Goal: Task Accomplishment & Management: Manage account settings

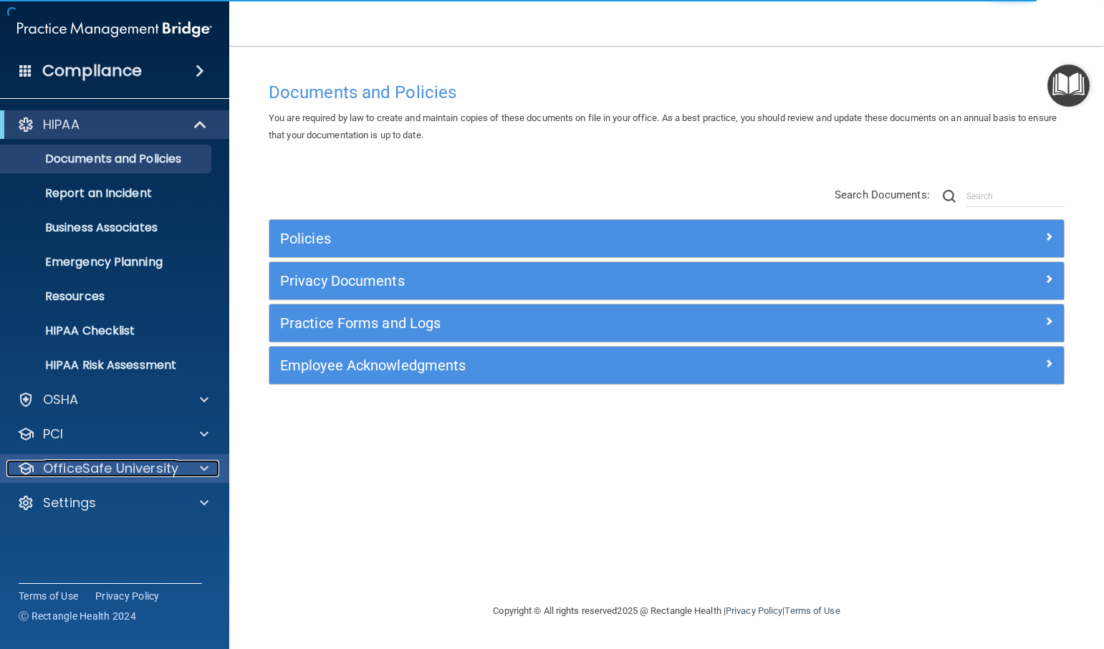
click at [85, 469] on p "OfficeSafe University" at bounding box center [110, 468] width 135 height 17
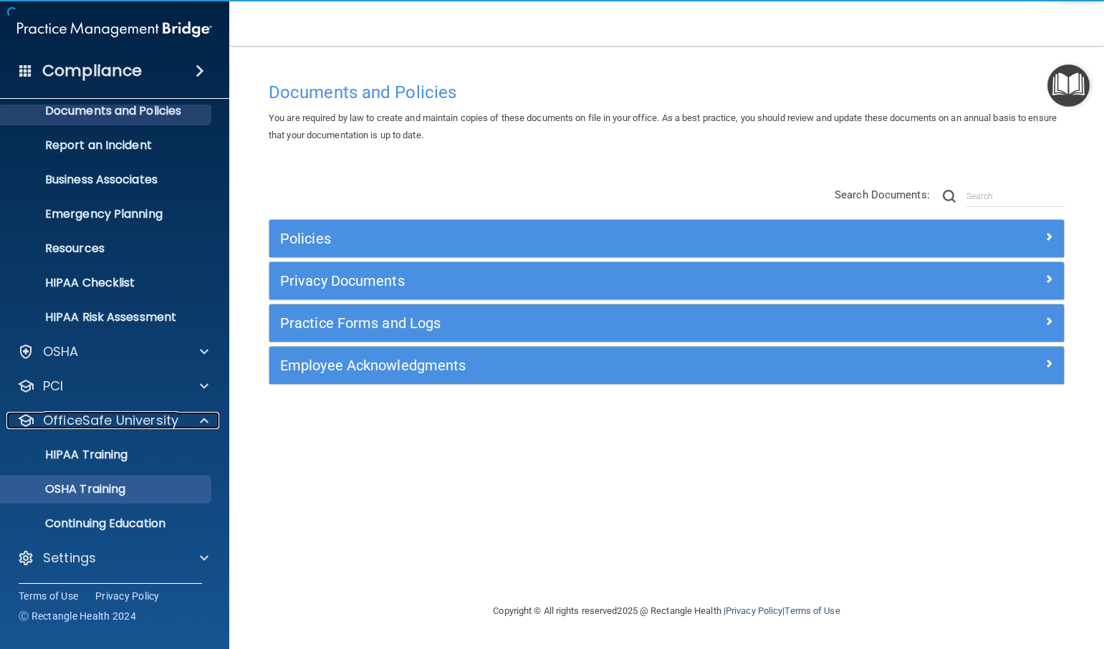
scroll to position [49, 0]
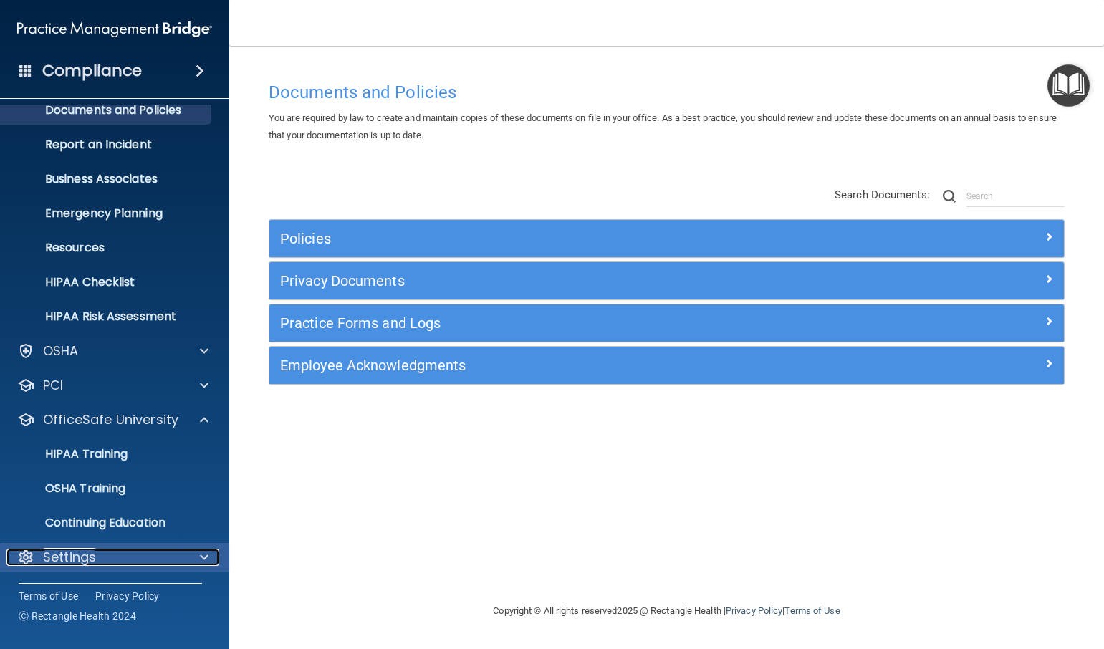
click at [128, 549] on div "Settings" at bounding box center [95, 557] width 178 height 17
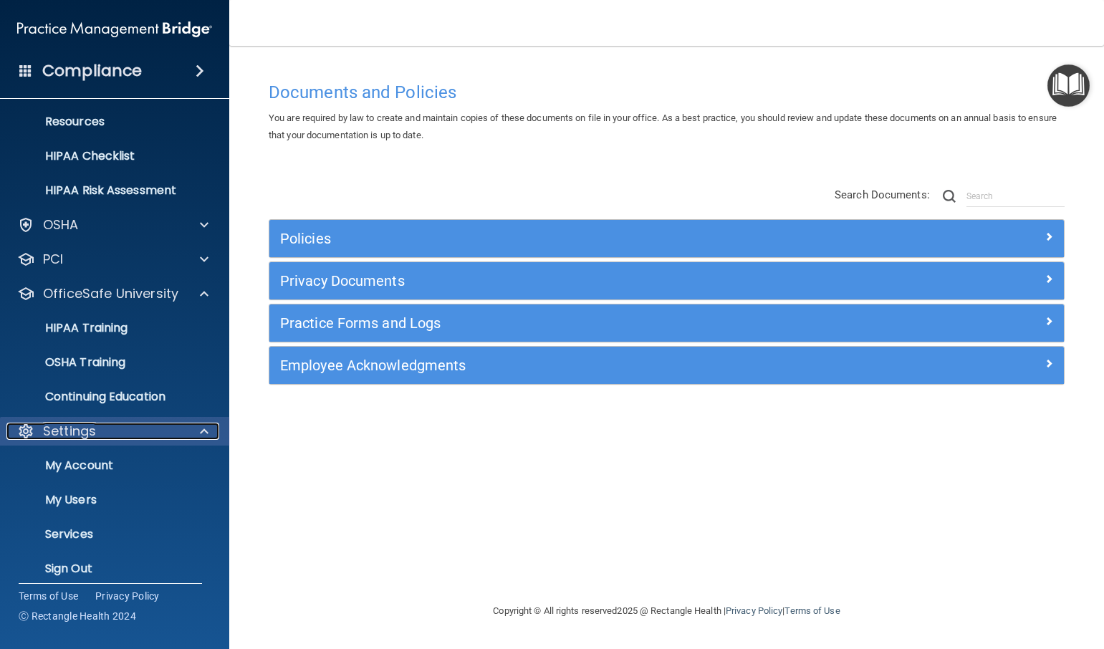
scroll to position [183, 0]
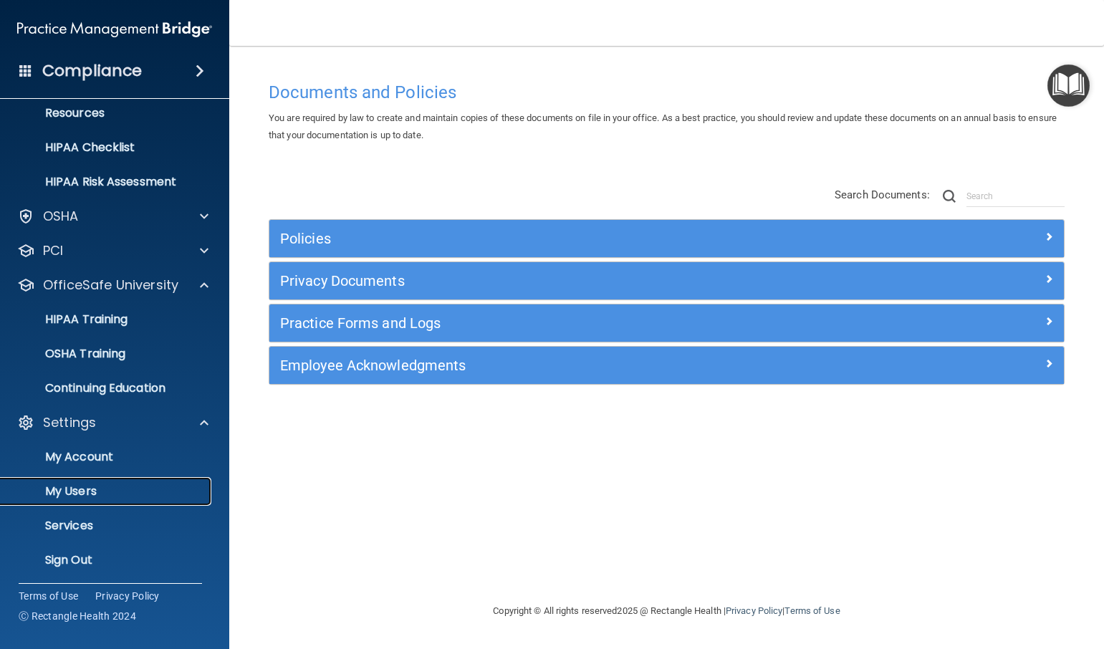
click at [105, 504] on link "My Users" at bounding box center [99, 491] width 226 height 29
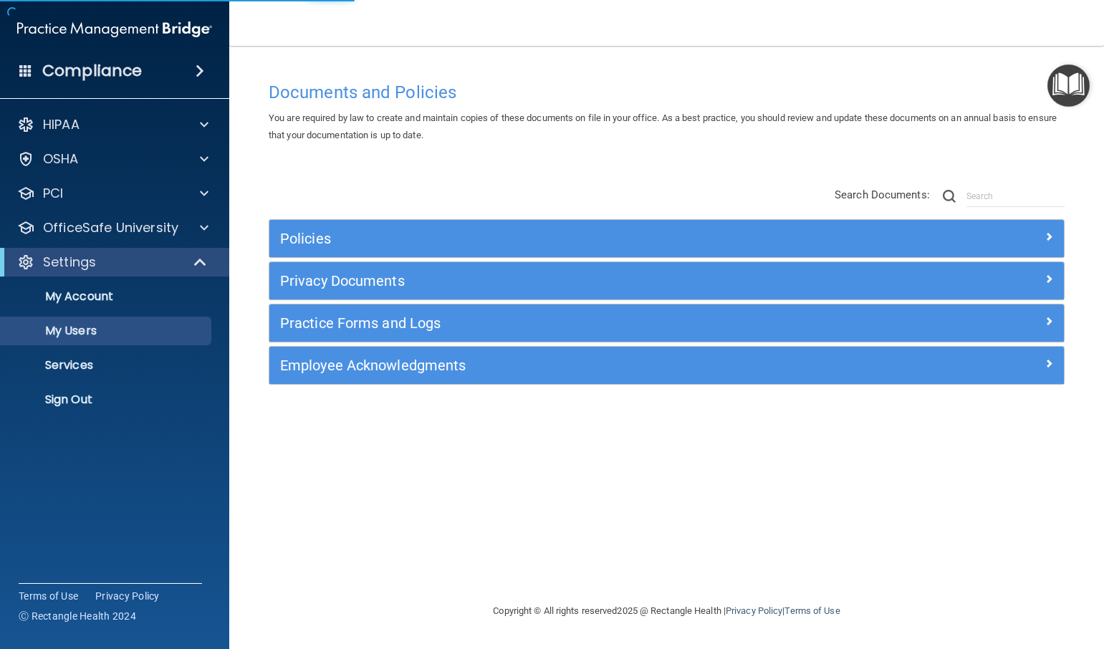
select select "20"
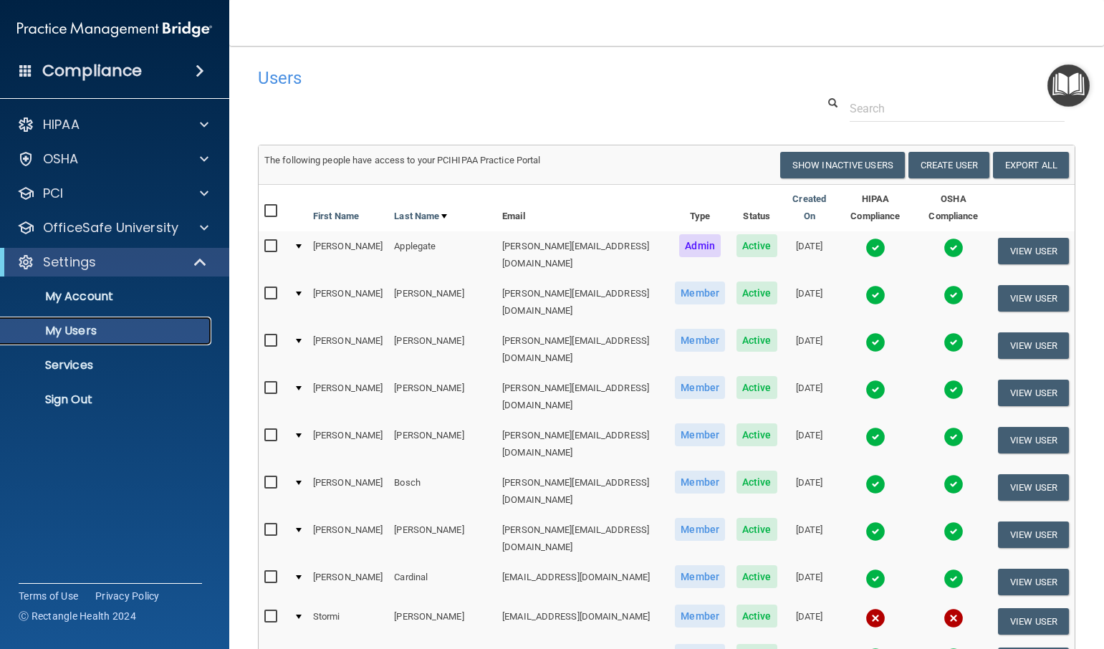
click at [85, 332] on p "My Users" at bounding box center [107, 331] width 196 height 14
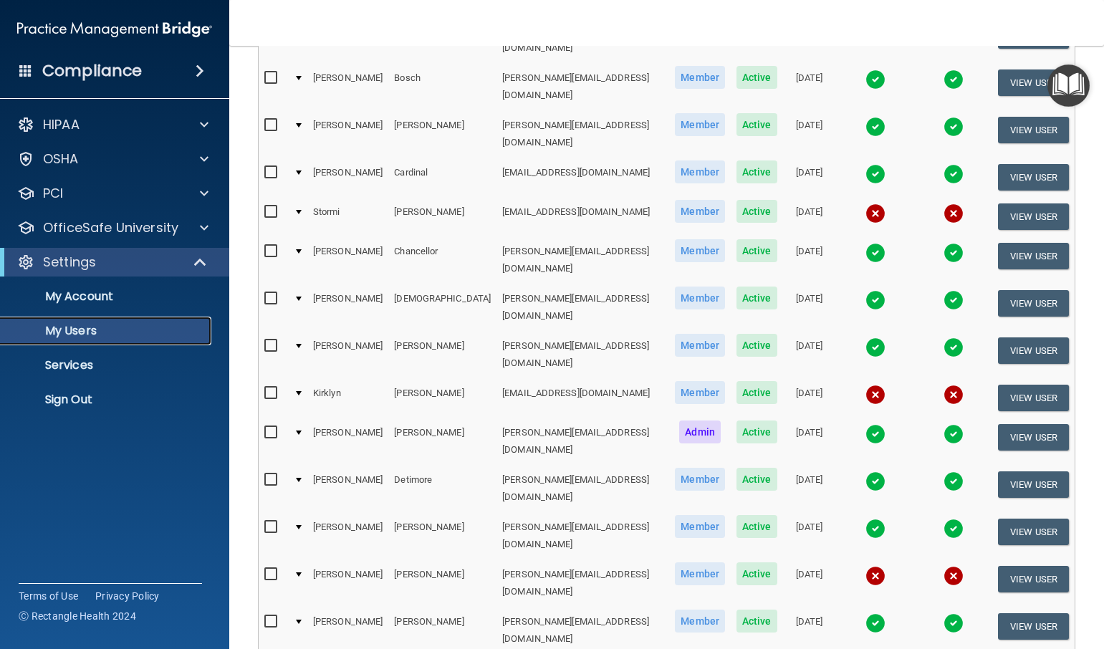
scroll to position [515, 0]
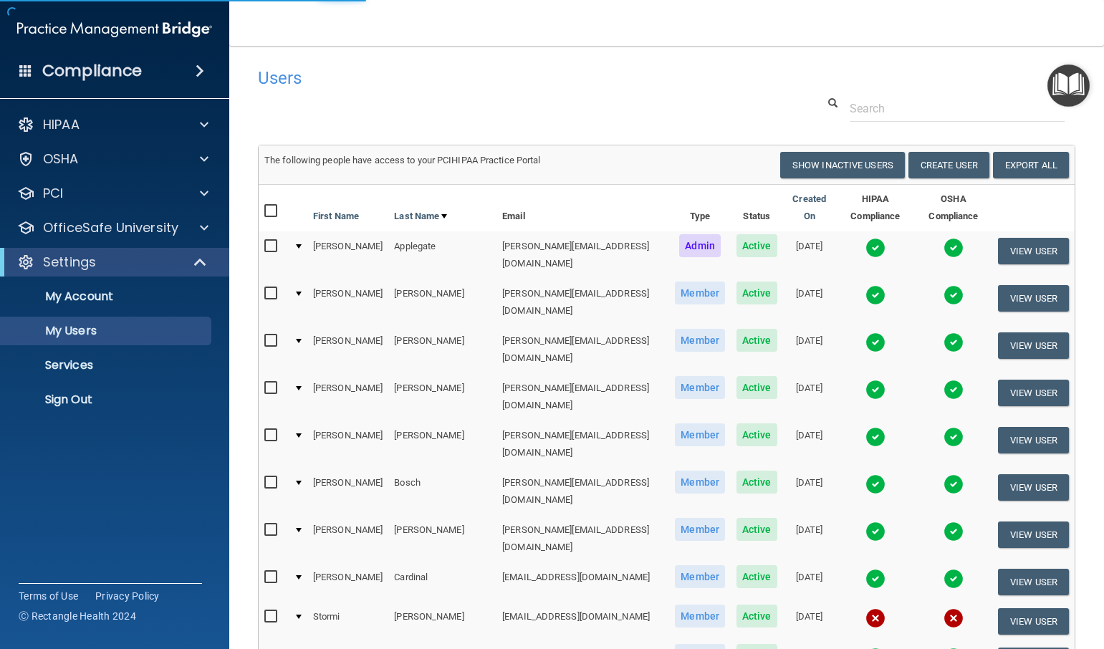
select select "20"
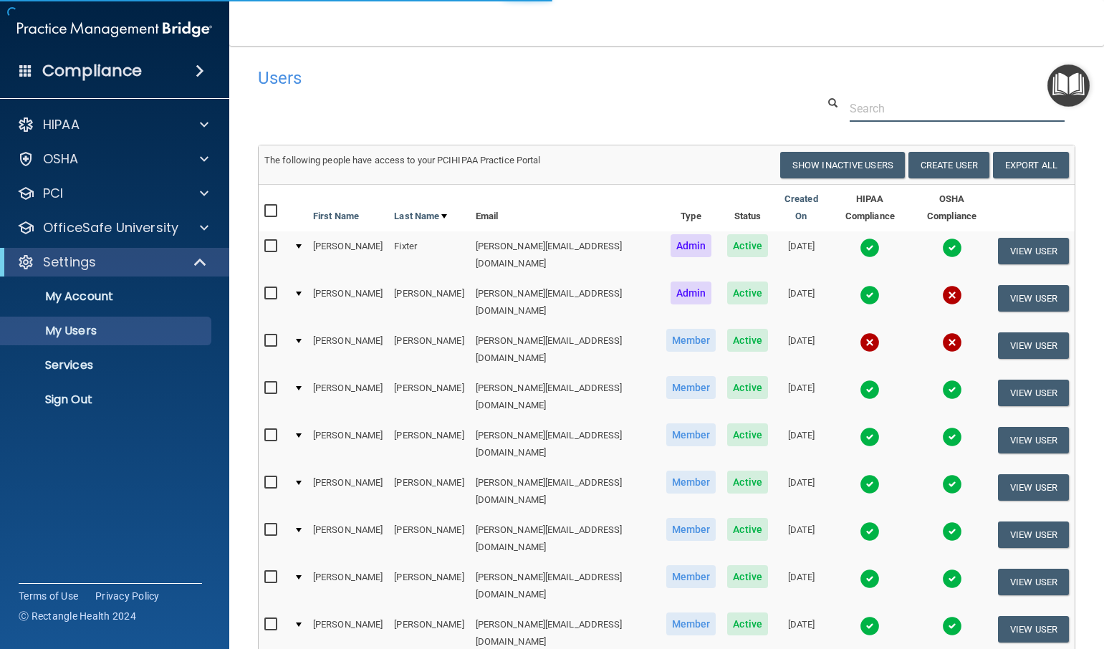
click at [871, 113] on input "text" at bounding box center [957, 108] width 215 height 27
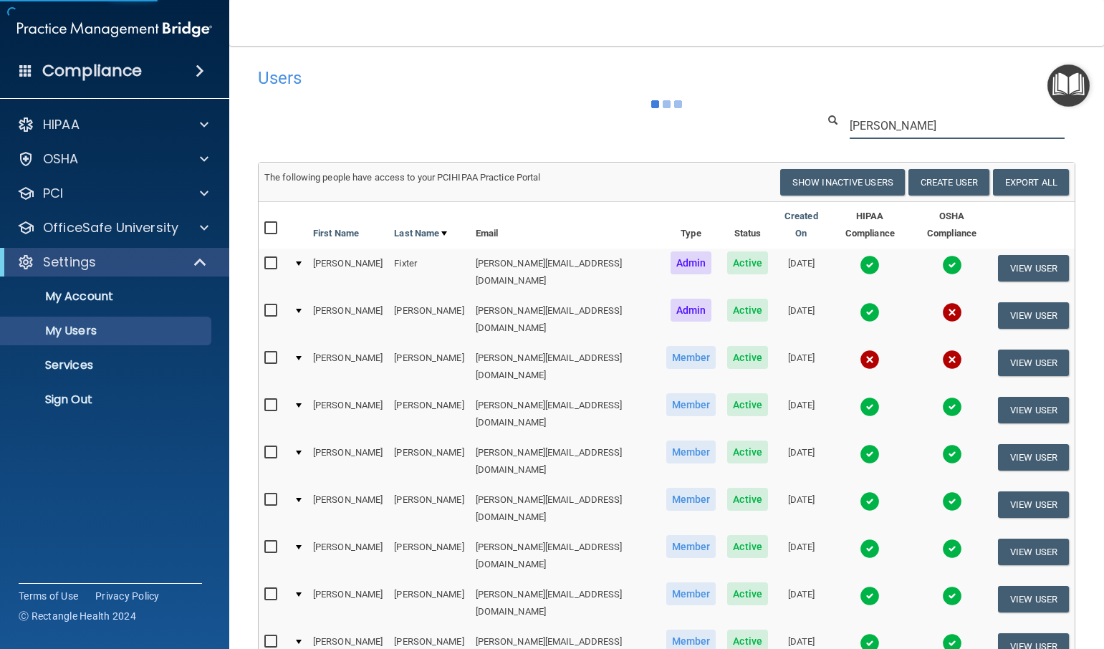
type input "[PERSON_NAME]"
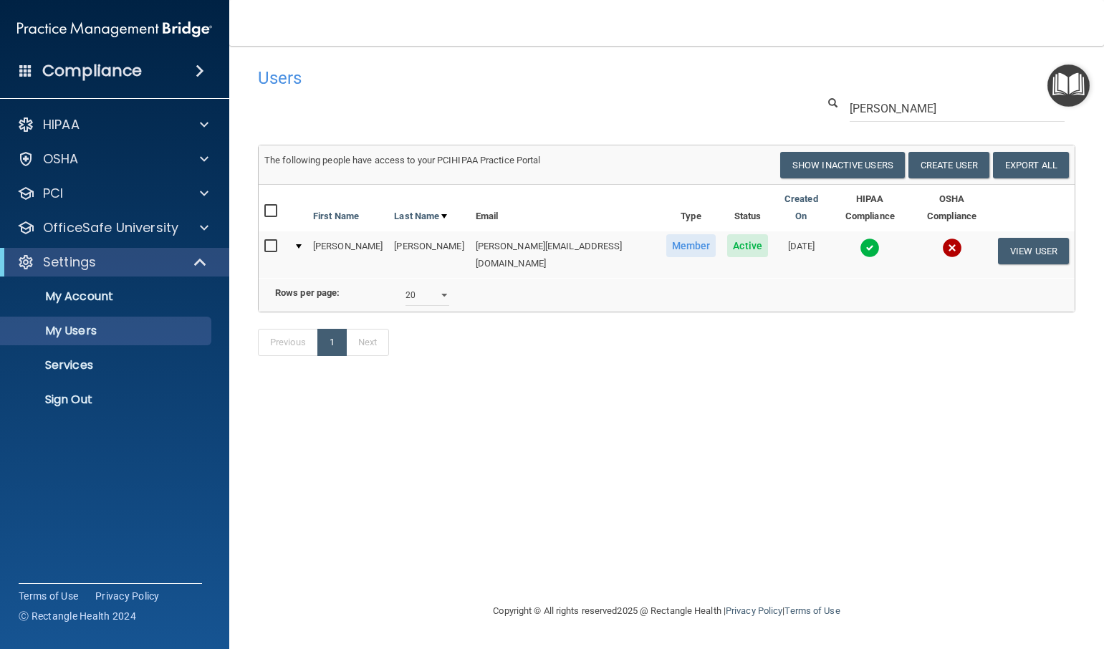
click at [307, 232] on td at bounding box center [297, 254] width 19 height 47
click at [303, 231] on td at bounding box center [297, 254] width 19 height 47
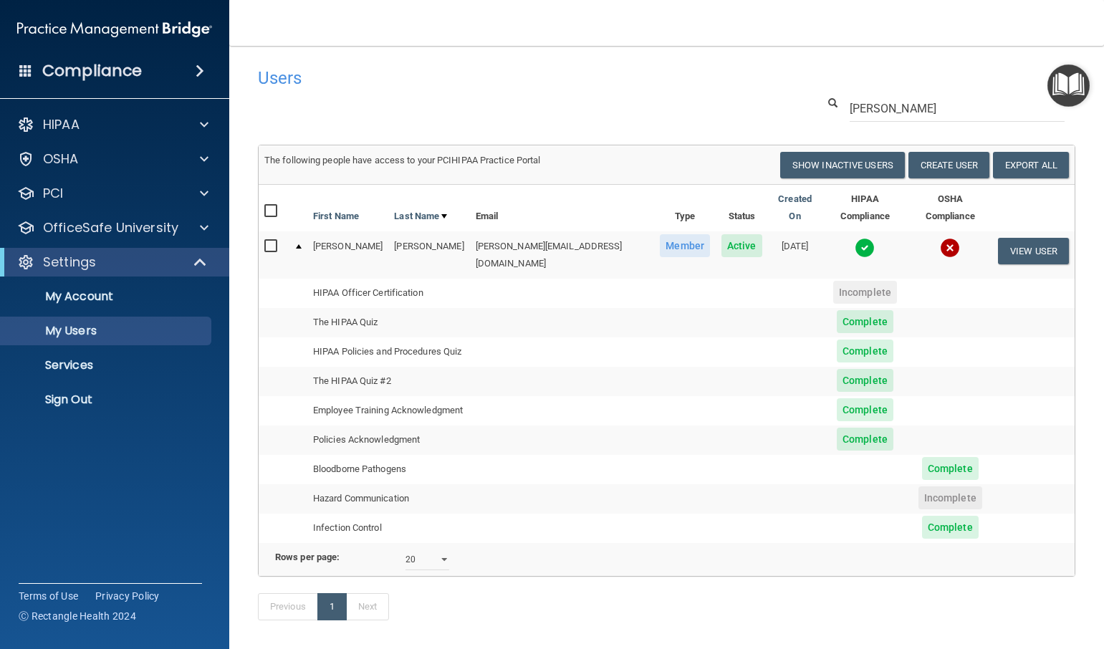
scroll to position [31, 0]
